Goal: Find specific page/section: Find specific page/section

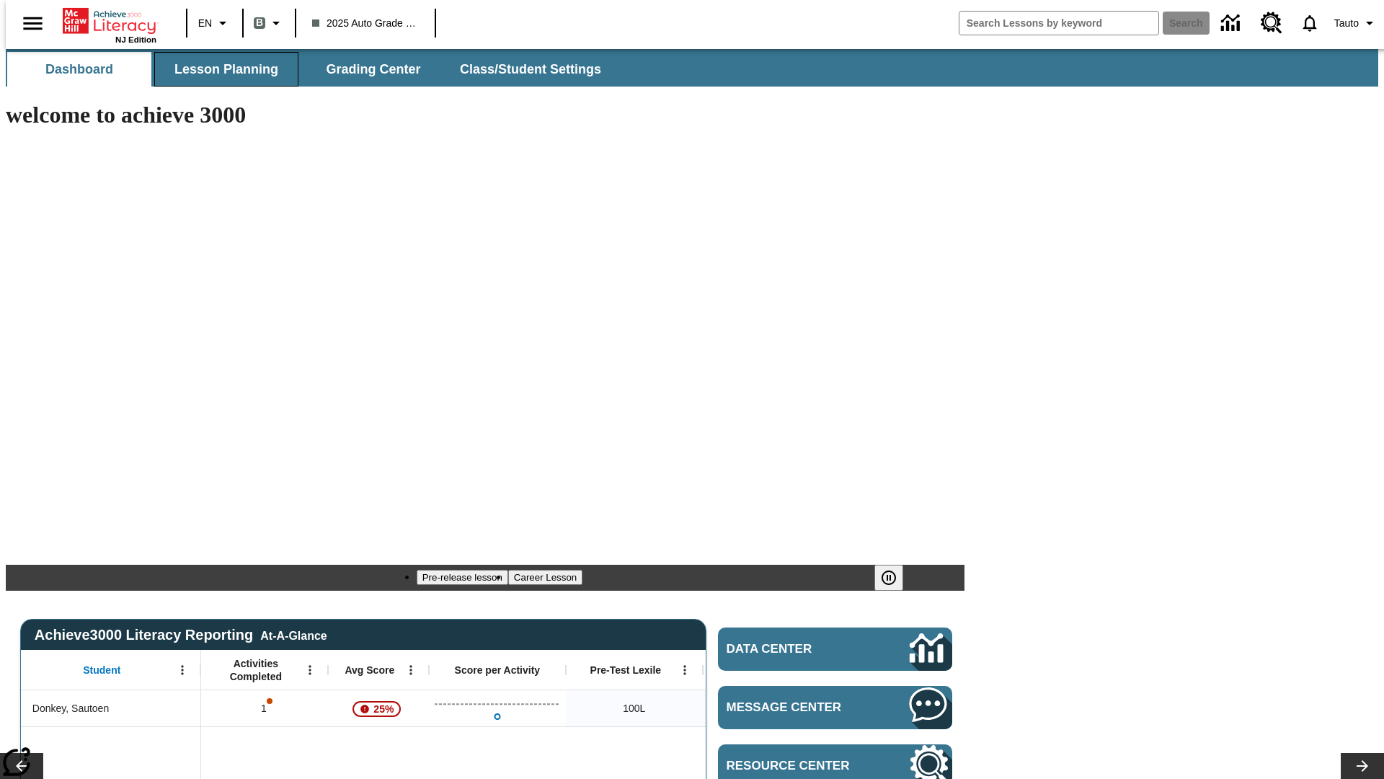
click at [221, 69] on span "Lesson Planning" at bounding box center [226, 69] width 104 height 17
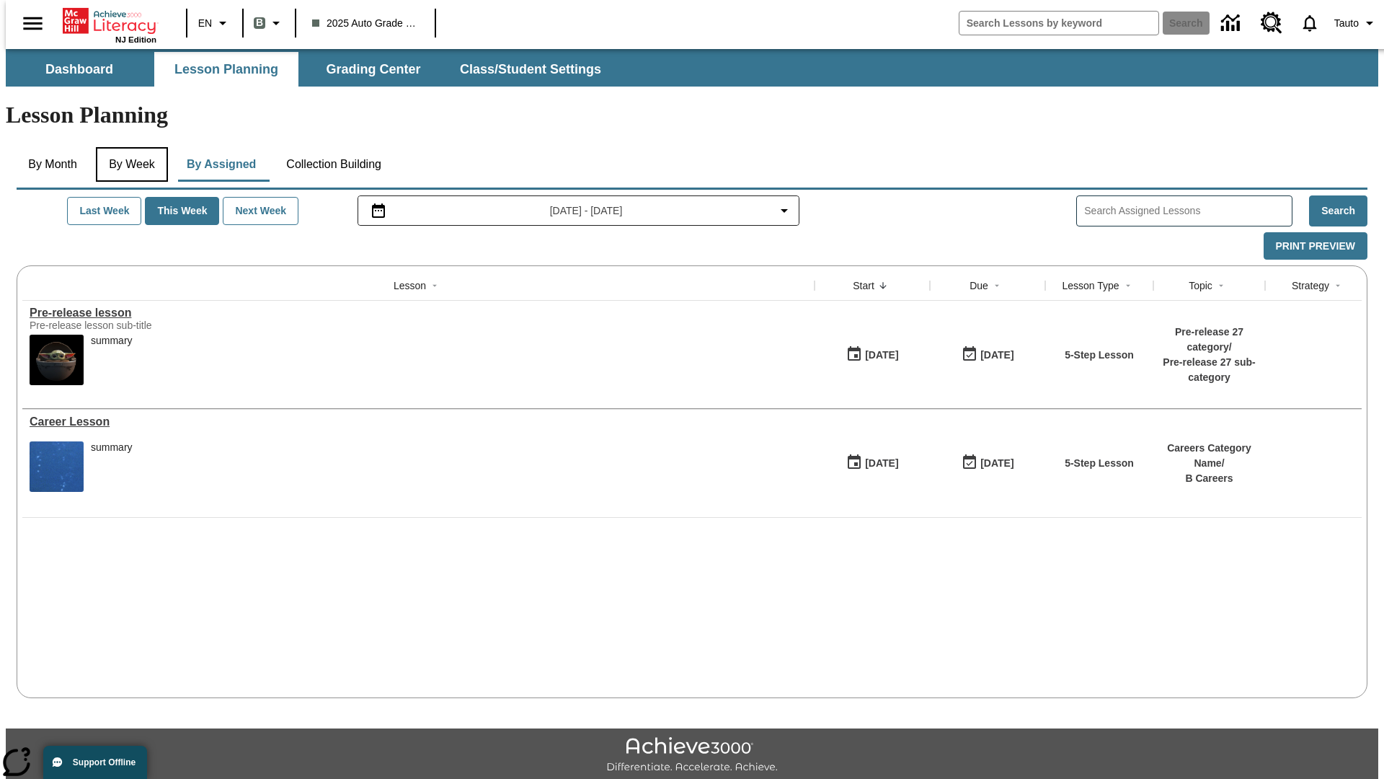
click at [129, 147] on button "By Week" at bounding box center [132, 164] width 72 height 35
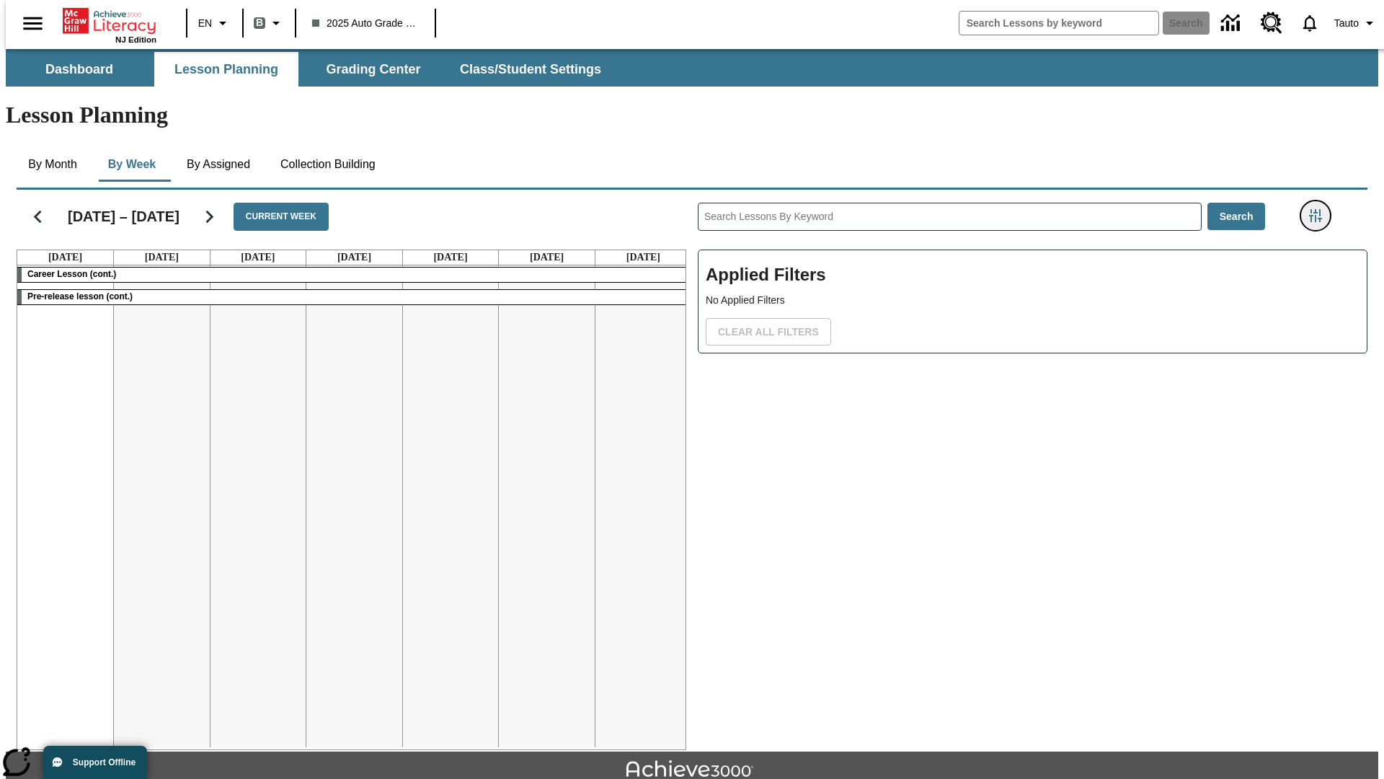
click at [1320, 209] on icon "Filters Side menu" at bounding box center [1315, 215] width 13 height 13
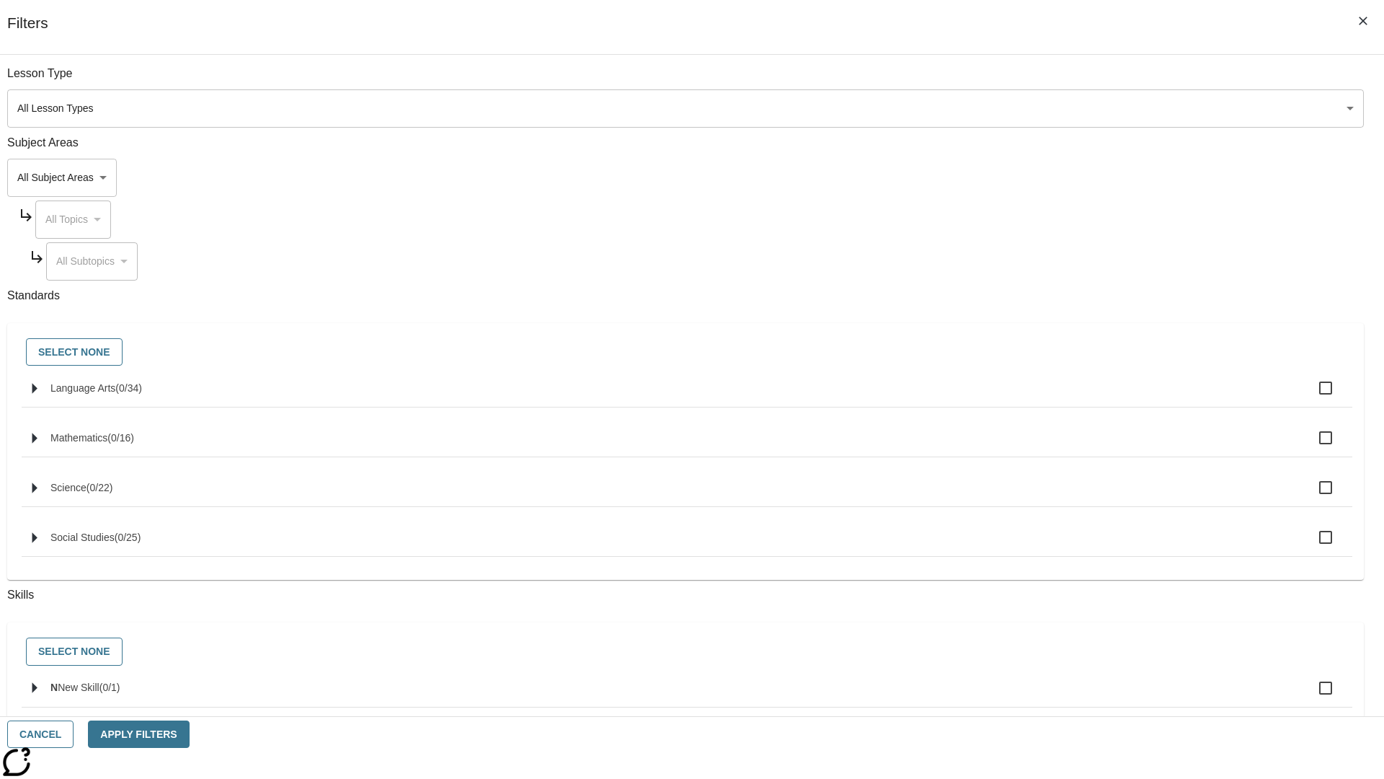
click at [1038, 108] on body "Skip to main content NJ Edition EN B 2025 Auto Grade 1 B Search 0 Tauto Dashboa…" at bounding box center [692, 446] width 1372 height 795
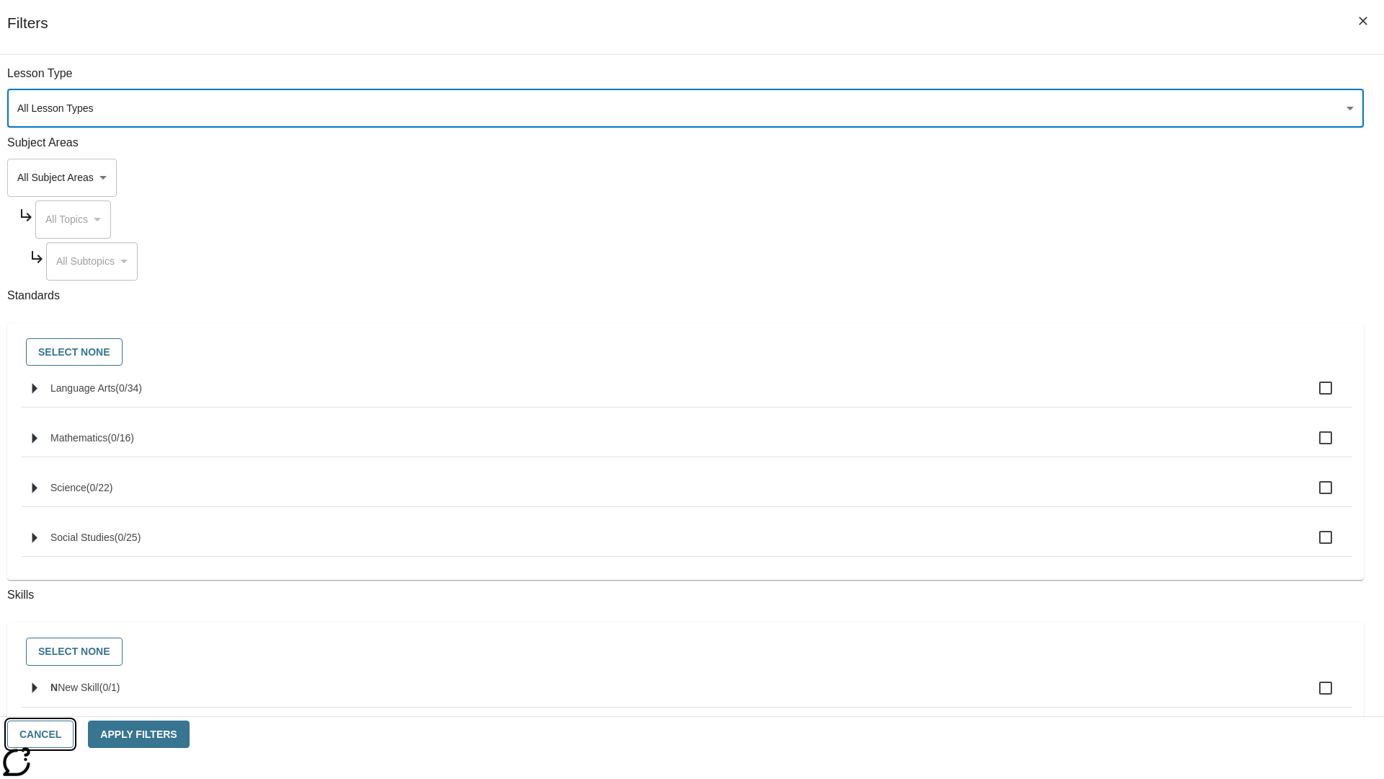
click at [74, 734] on button "Cancel" at bounding box center [40, 734] width 66 height 28
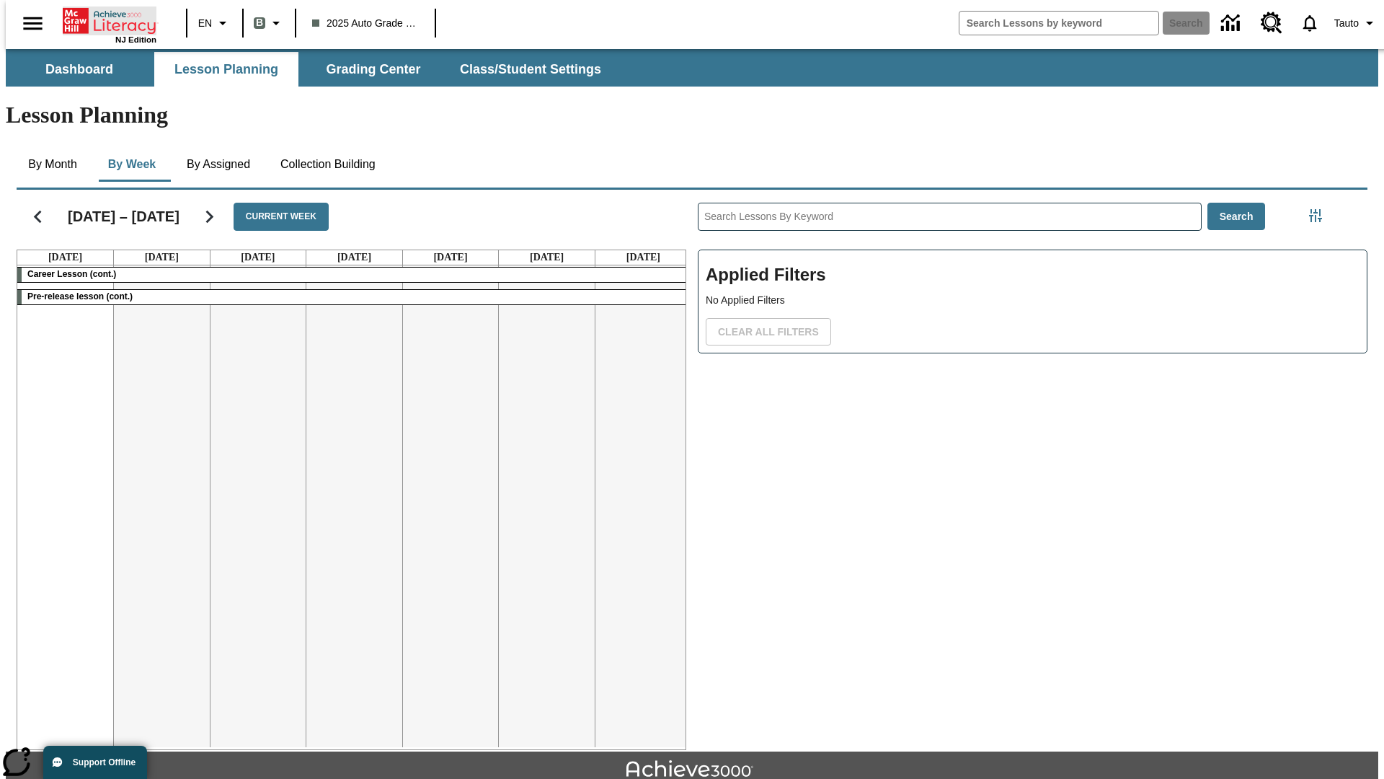
click at [104, 19] on icon "Home" at bounding box center [111, 20] width 96 height 29
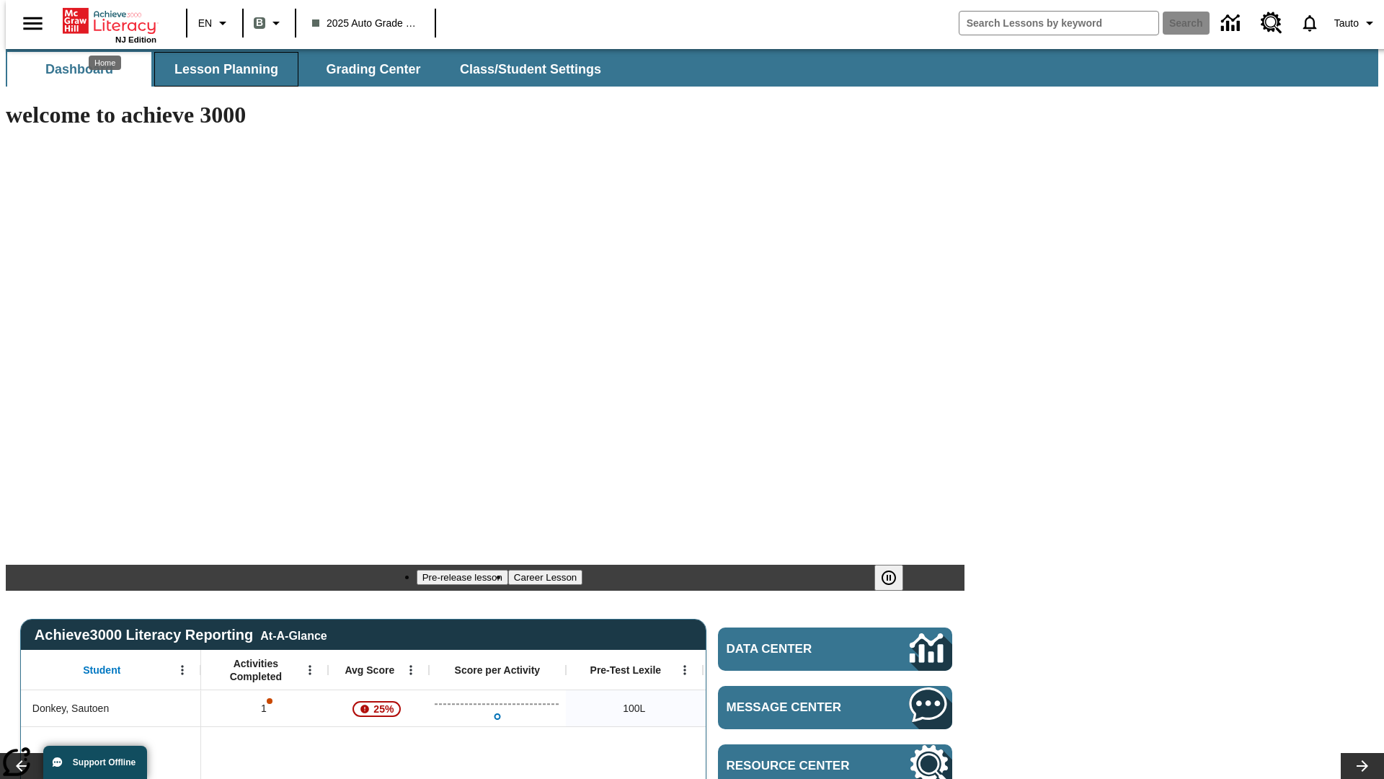
click at [221, 69] on span "Lesson Planning" at bounding box center [226, 69] width 104 height 17
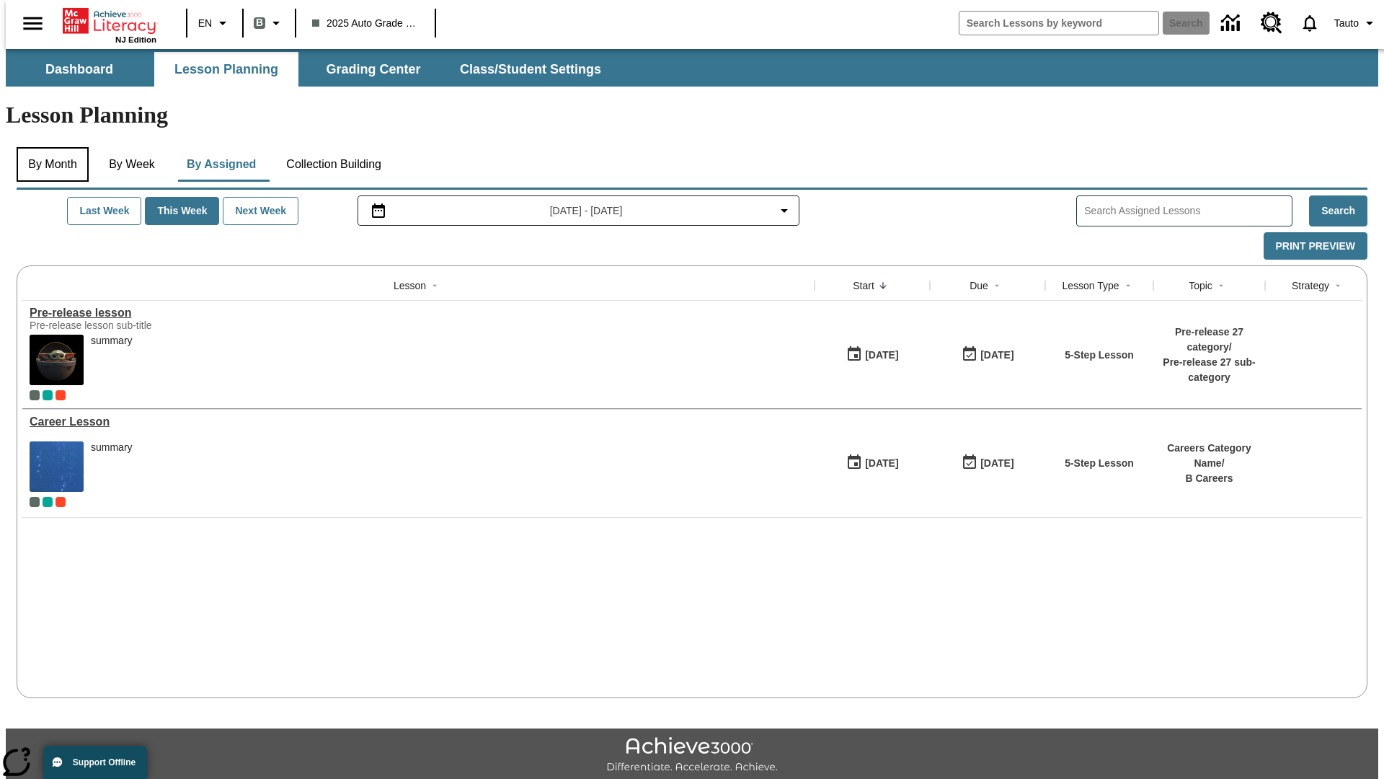
click at [48, 147] on button "By Month" at bounding box center [53, 164] width 72 height 35
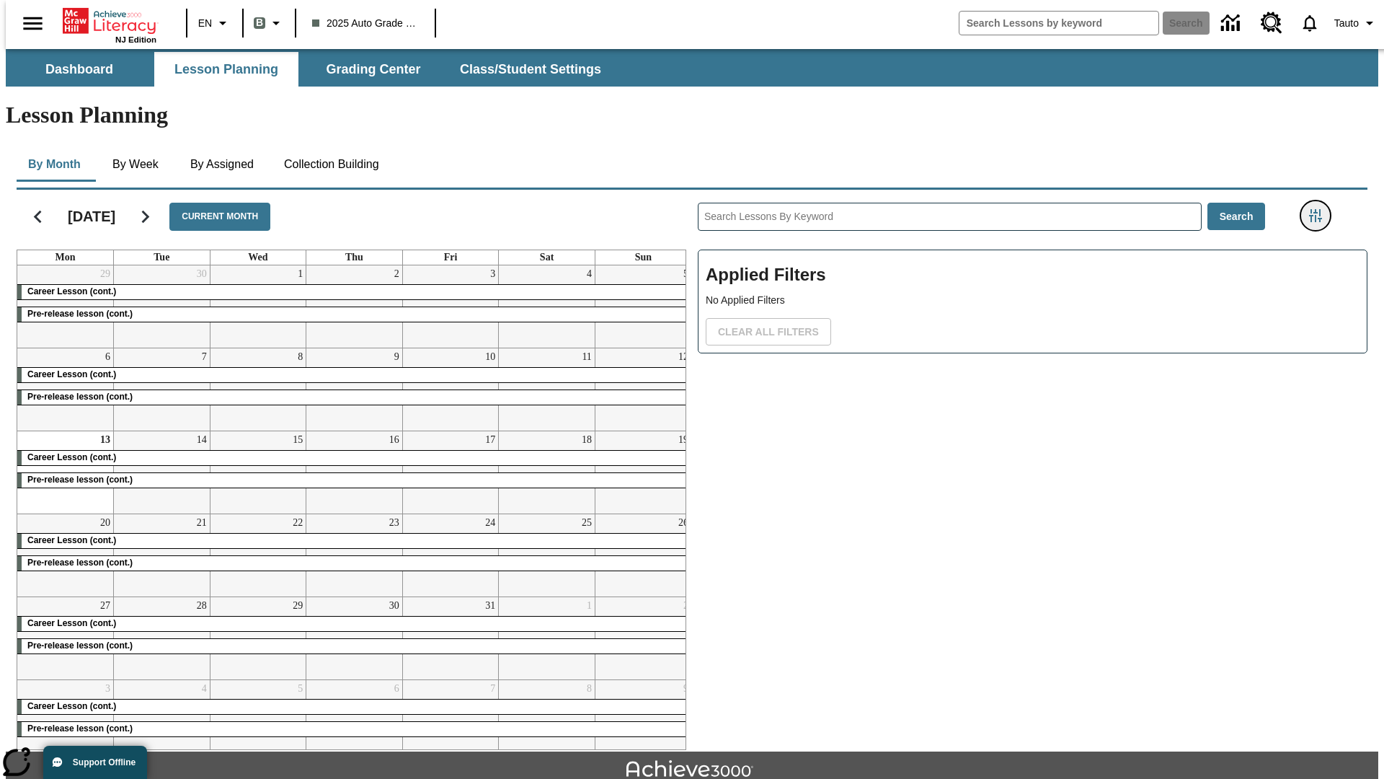
click at [1320, 209] on icon "Filters Side menu" at bounding box center [1315, 215] width 13 height 13
